Goal: Task Accomplishment & Management: Use online tool/utility

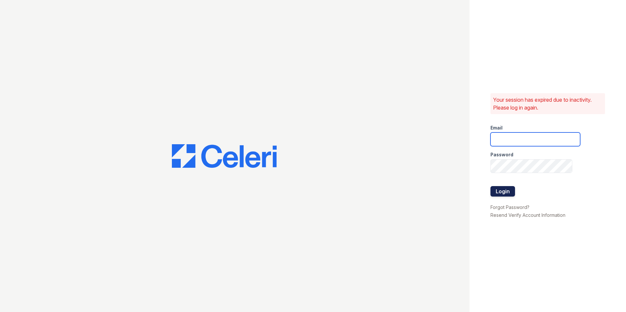
type input "creed@rushmoremgmt.com"
click at [510, 189] on button "Login" at bounding box center [502, 191] width 25 height 10
